Goal: Task Accomplishment & Management: Manage account settings

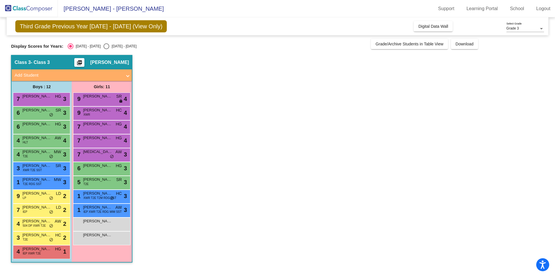
click at [453, 95] on app-classroom "Class 3 - Class 3 picture_as_pdf [PERSON_NAME] Add Student First Name Last Name…" at bounding box center [277, 161] width 532 height 213
click at [54, 193] on div "9 [PERSON_NAME] LP LD lock do_not_disturb_alt 2" at bounding box center [40, 196] width 55 height 12
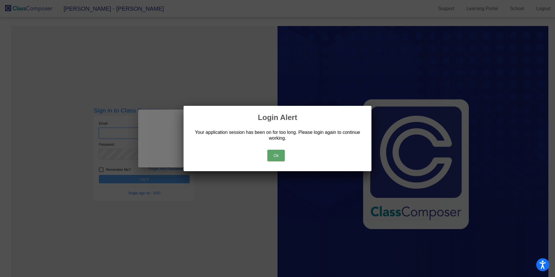
type input "[EMAIL_ADDRESS][DOMAIN_NAME]"
click at [282, 159] on button "Ok" at bounding box center [275, 156] width 17 height 12
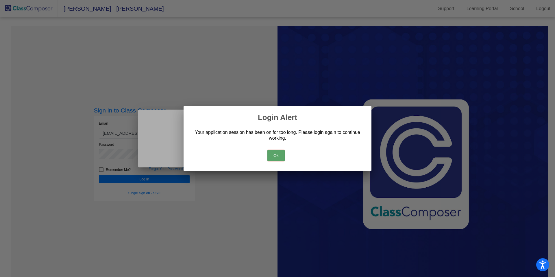
click at [278, 155] on button "Ok" at bounding box center [275, 156] width 17 height 12
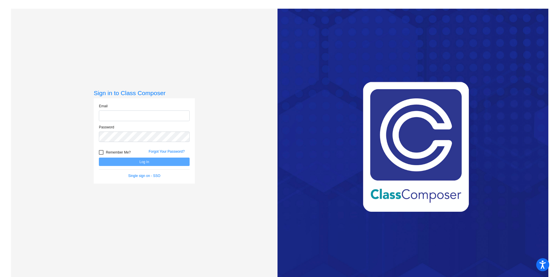
type input "[EMAIL_ADDRESS][DOMAIN_NAME]"
click at [153, 164] on button "Log In" at bounding box center [144, 161] width 91 height 8
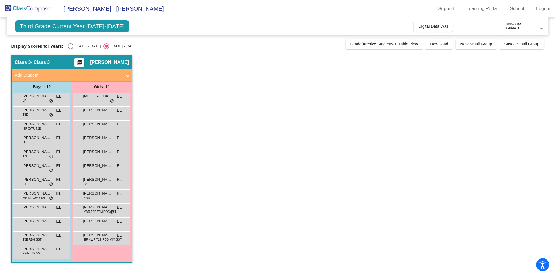
click at [78, 47] on div "[DATE] - [DATE]" at bounding box center [86, 46] width 27 height 5
click at [70, 49] on input "[DATE] - [DATE]" at bounding box center [70, 49] width 0 height 0
radio input "true"
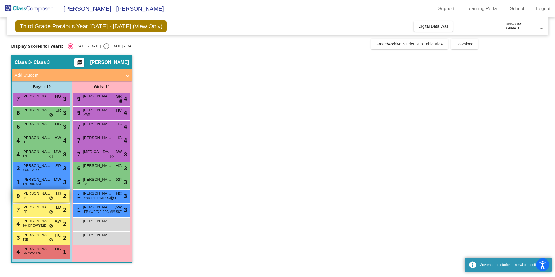
click at [42, 198] on div "9 [PERSON_NAME] LP LD lock do_not_disturb_alt 2" at bounding box center [40, 196] width 55 height 12
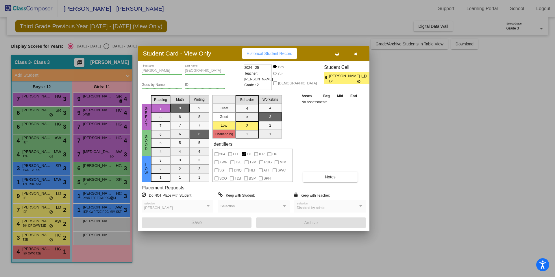
click at [354, 53] on icon "button" at bounding box center [355, 54] width 3 height 4
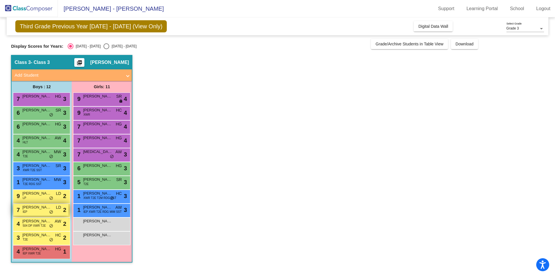
click at [44, 211] on div "7 Gabriel Teixeira IEP LD lock do_not_disturb_alt 2" at bounding box center [40, 210] width 55 height 12
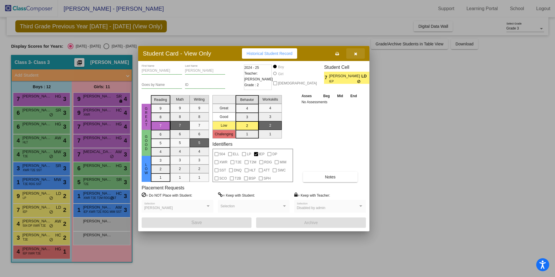
click at [355, 54] on icon "button" at bounding box center [355, 54] width 3 height 4
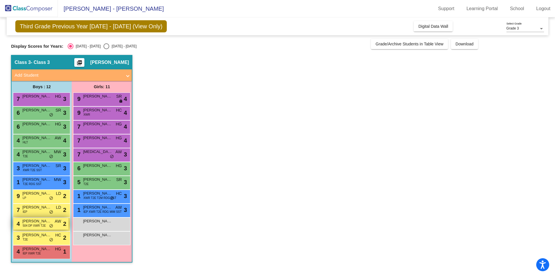
click at [31, 227] on span "504 DP XWR T2E" at bounding box center [34, 225] width 23 height 4
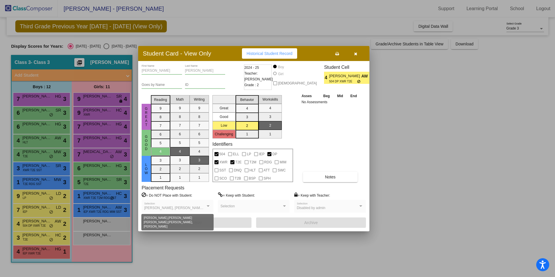
click at [184, 207] on span "Emmett Sandifer, Hudson Selanders, Mya Penn, Wyatt Dye" at bounding box center [218, 208] width 149 height 4
click at [38, 241] on div at bounding box center [277, 138] width 555 height 277
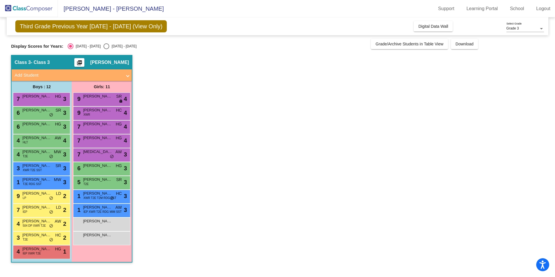
click at [38, 241] on div "3 Brydger Hockaday T2E HC lock do_not_disturb_alt 2" at bounding box center [40, 237] width 55 height 12
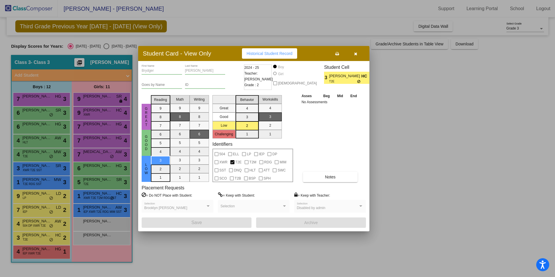
click at [168, 249] on div at bounding box center [277, 138] width 555 height 277
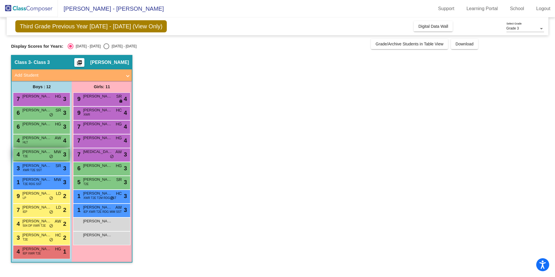
click at [48, 153] on span "[PERSON_NAME]" at bounding box center [36, 152] width 29 height 6
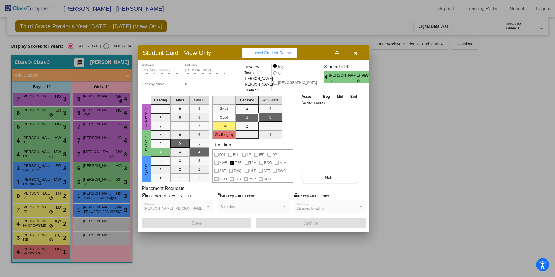
click at [180, 242] on div at bounding box center [277, 138] width 555 height 277
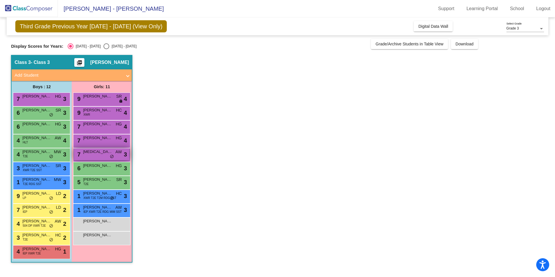
click at [95, 153] on span "[MEDICAL_DATA][PERSON_NAME]" at bounding box center [97, 152] width 29 height 6
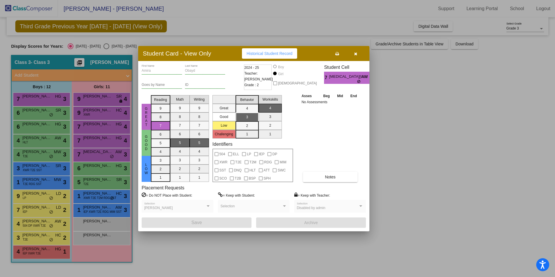
click at [403, 173] on div at bounding box center [277, 138] width 555 height 277
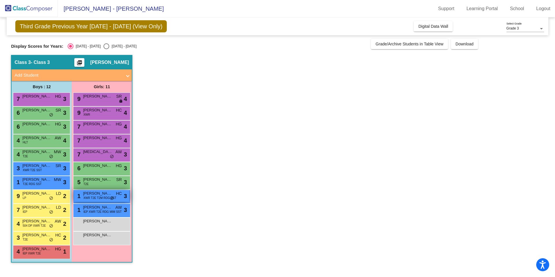
click at [105, 196] on span "XWR T2E T2M RDG SST" at bounding box center [99, 198] width 33 height 4
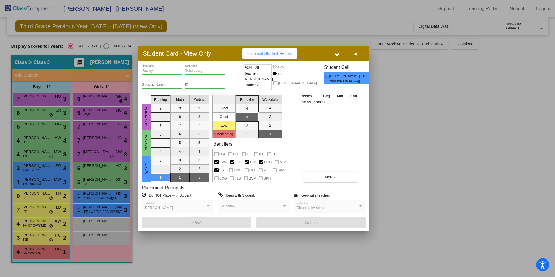
click at [389, 197] on div at bounding box center [277, 138] width 555 height 277
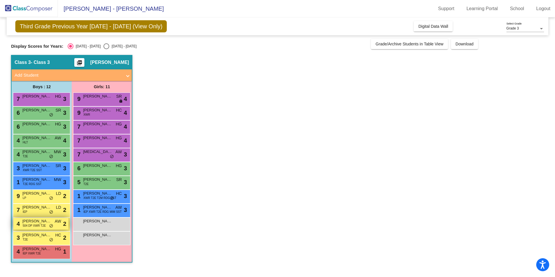
click at [61, 220] on span "AW" at bounding box center [58, 221] width 6 height 6
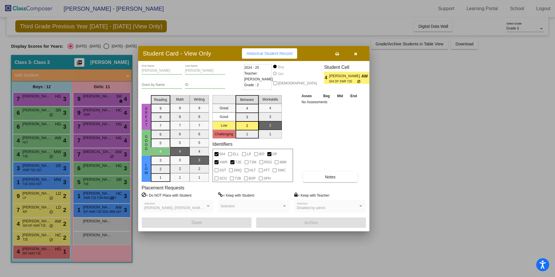
click at [355, 55] on icon "button" at bounding box center [355, 54] width 3 height 4
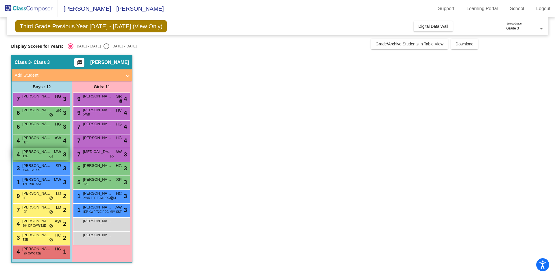
click at [57, 153] on span "MW" at bounding box center [57, 152] width 7 height 6
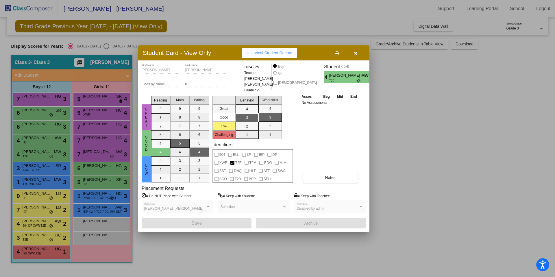
click at [356, 55] on icon "button" at bounding box center [355, 53] width 3 height 4
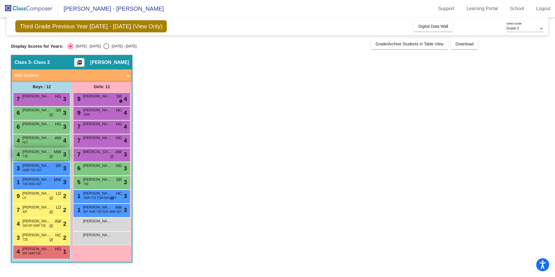
click at [35, 156] on div "4 Emmett Sandifer T2E MW lock do_not_disturb_alt 3" at bounding box center [40, 154] width 55 height 12
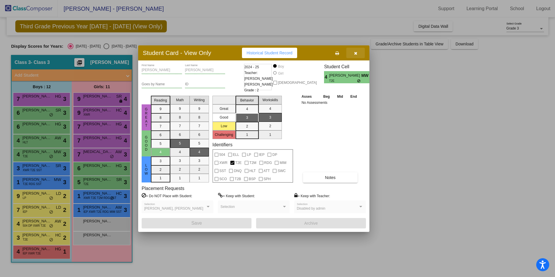
click at [355, 55] on icon "button" at bounding box center [355, 53] width 3 height 4
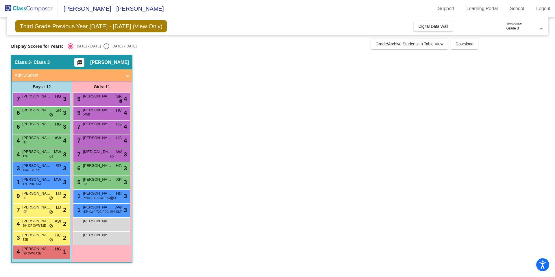
click at [139, 136] on app-classroom "Class 3 - Class 3 picture_as_pdf [PERSON_NAME] Add Student First Name Last Name…" at bounding box center [277, 161] width 532 height 213
click at [44, 228] on div "4 Leo Narvaez 504 DP XWR T2E AW lock do_not_disturb_alt 2" at bounding box center [40, 223] width 55 height 12
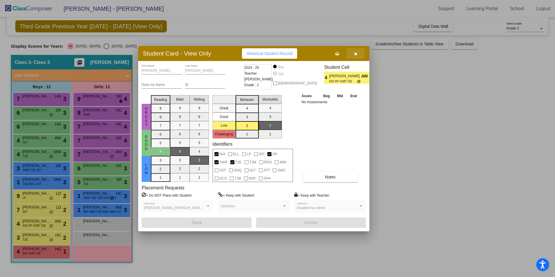
click at [355, 57] on button "button" at bounding box center [355, 53] width 18 height 10
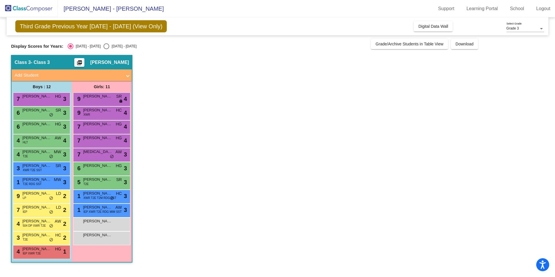
click at [240, 98] on app-classroom "Class 3 - Class 3 picture_as_pdf [PERSON_NAME] Add Student First Name Last Name…" at bounding box center [277, 161] width 532 height 213
click at [111, 208] on span "[PERSON_NAME]" at bounding box center [97, 207] width 29 height 6
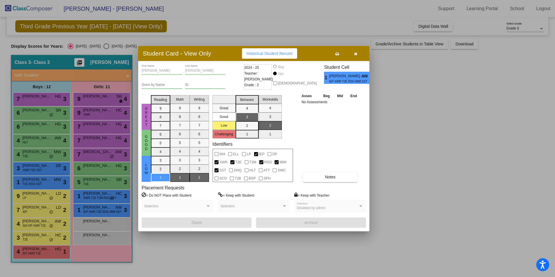
click at [359, 53] on button "button" at bounding box center [355, 53] width 18 height 10
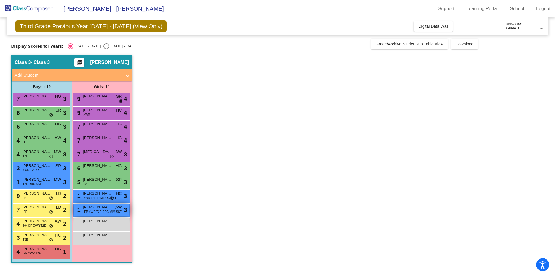
click at [92, 215] on div "1 Riley Lewis IEP XWR T2E RDG MIM SST AW lock do_not_disturb_alt 3" at bounding box center [101, 210] width 55 height 12
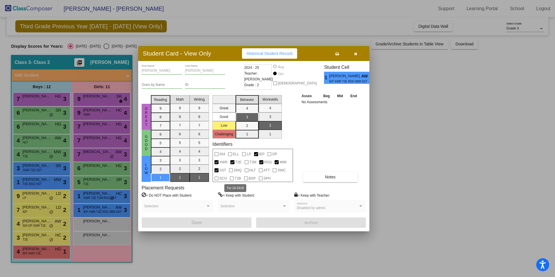
drag, startPoint x: 236, startPoint y: 177, endPoint x: 238, endPoint y: 180, distance: 3.8
click at [238, 180] on span "T2B" at bounding box center [238, 178] width 6 height 7
click at [355, 55] on icon "button" at bounding box center [355, 54] width 3 height 4
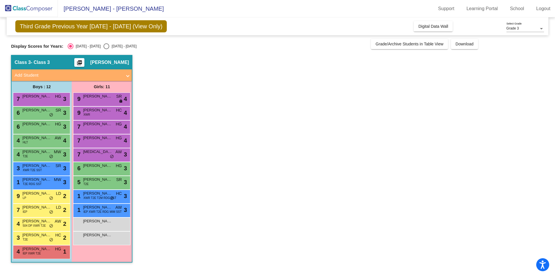
click at [246, 71] on app-classroom "Class 3 - Class 3 picture_as_pdf [PERSON_NAME] Add Student First Name Last Name…" at bounding box center [277, 161] width 532 height 213
